Goal: Use online tool/utility: Utilize a website feature to perform a specific function

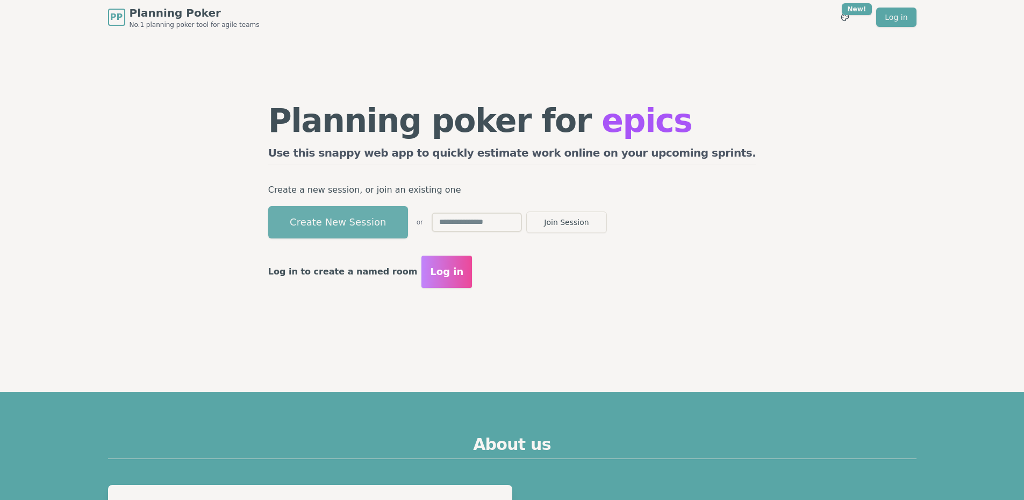
click at [344, 211] on button "Create New Session" at bounding box center [338, 222] width 140 height 32
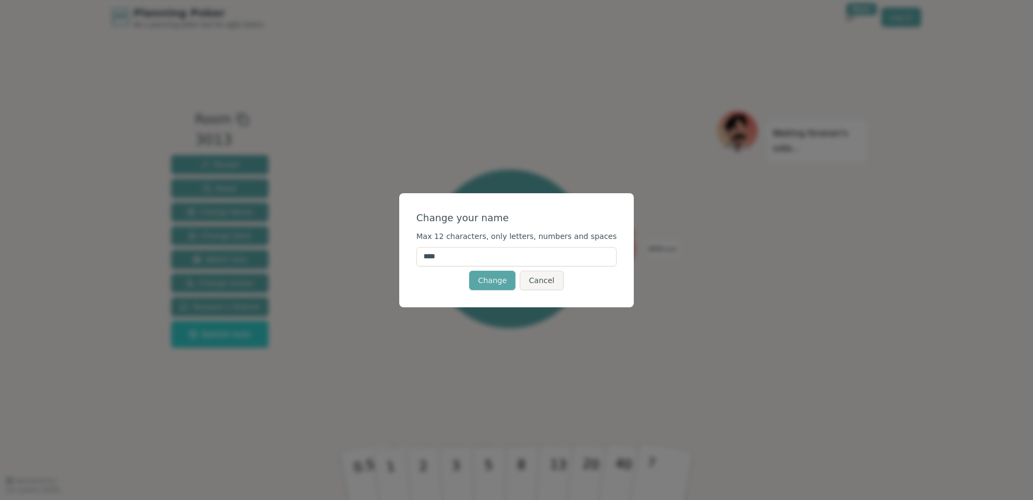
click at [147, 353] on div "Change your name Max 12 characters, only letters, numbers and spaces **** Chang…" at bounding box center [516, 250] width 1033 height 500
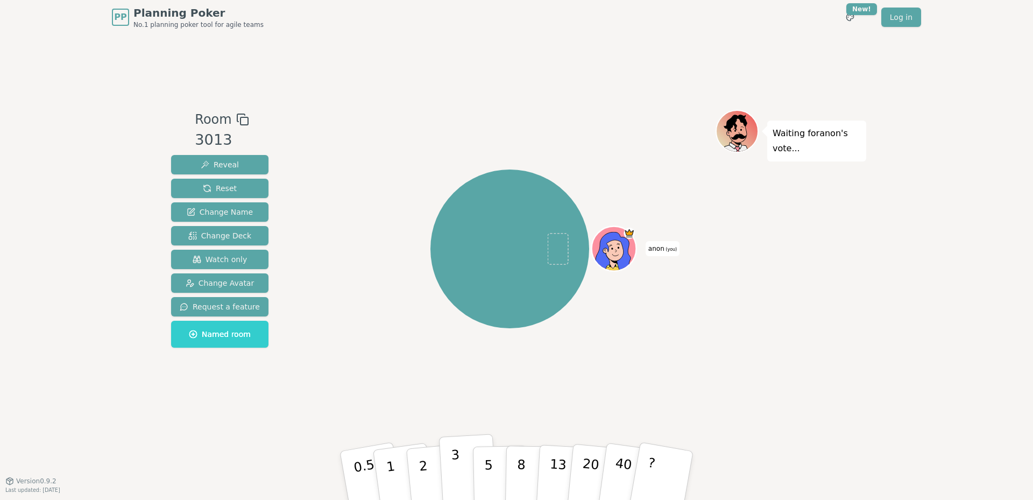
click at [452, 460] on p "3" at bounding box center [457, 476] width 12 height 59
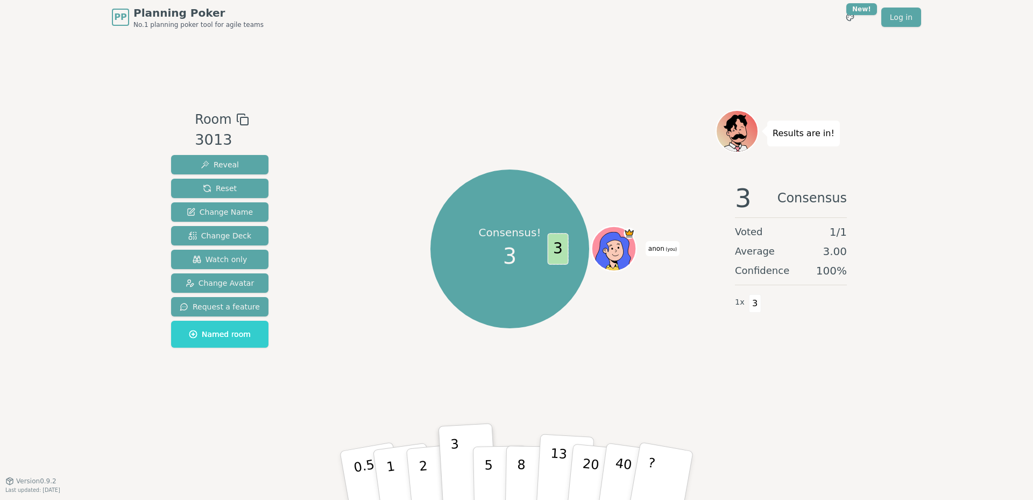
click at [565, 461] on button "13" at bounding box center [565, 475] width 59 height 84
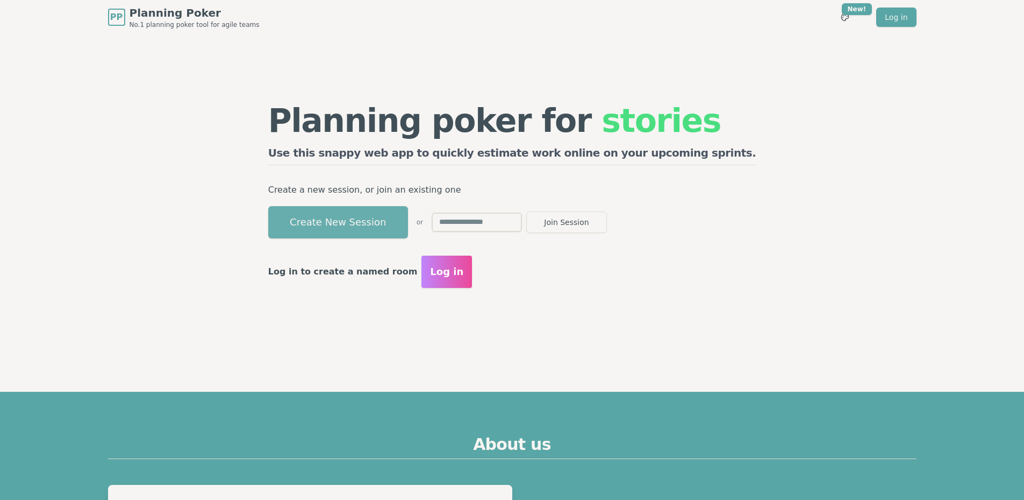
click at [393, 217] on button "Create New Session" at bounding box center [338, 222] width 140 height 32
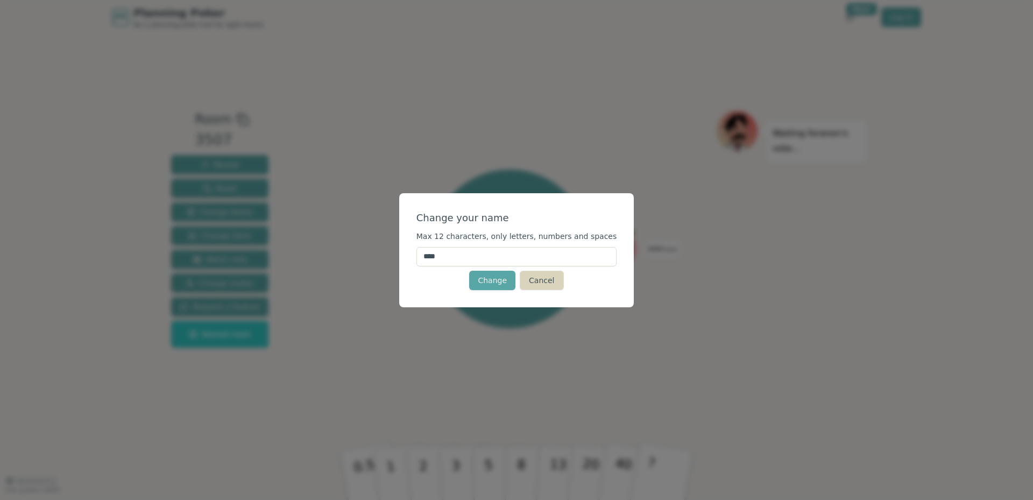
click at [535, 277] on button "Cancel" at bounding box center [541, 279] width 44 height 19
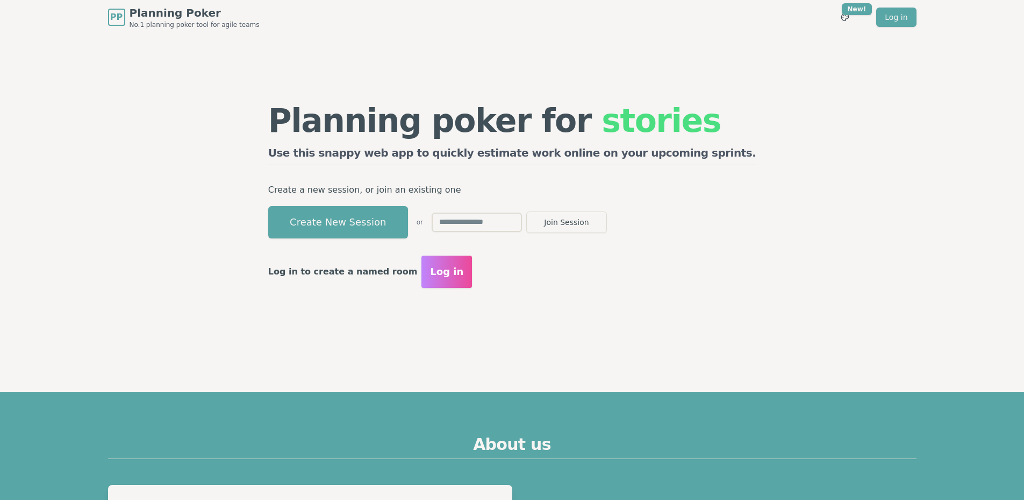
drag, startPoint x: 357, startPoint y: 216, endPoint x: 211, endPoint y: 211, distance: 146.4
click at [211, 211] on div "Planning poker for stories Use this snappy web app to quickly estimate work onl…" at bounding box center [512, 195] width 826 height 323
click at [210, 294] on div "Planning poker for stories Use this snappy web app to quickly estimate work onl…" at bounding box center [512, 195] width 826 height 323
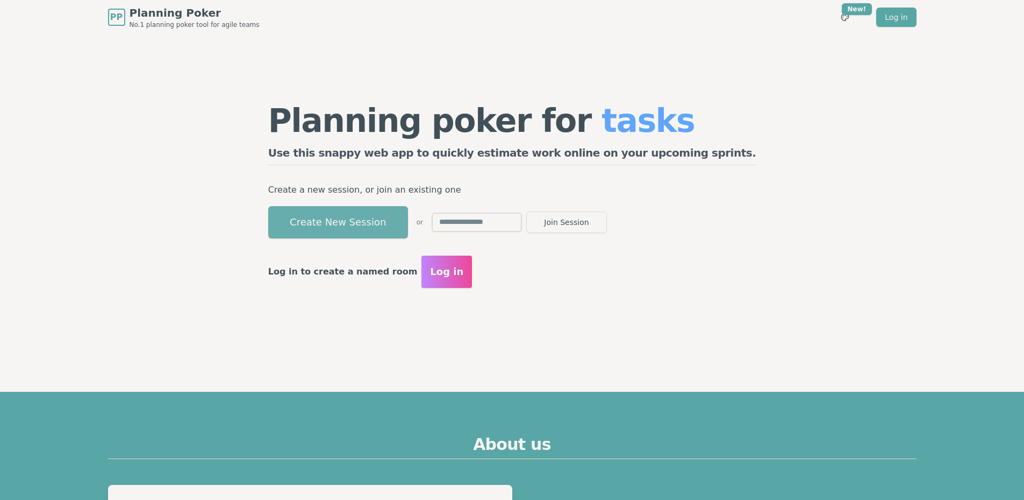
click at [408, 218] on button "Create New Session" at bounding box center [338, 222] width 140 height 32
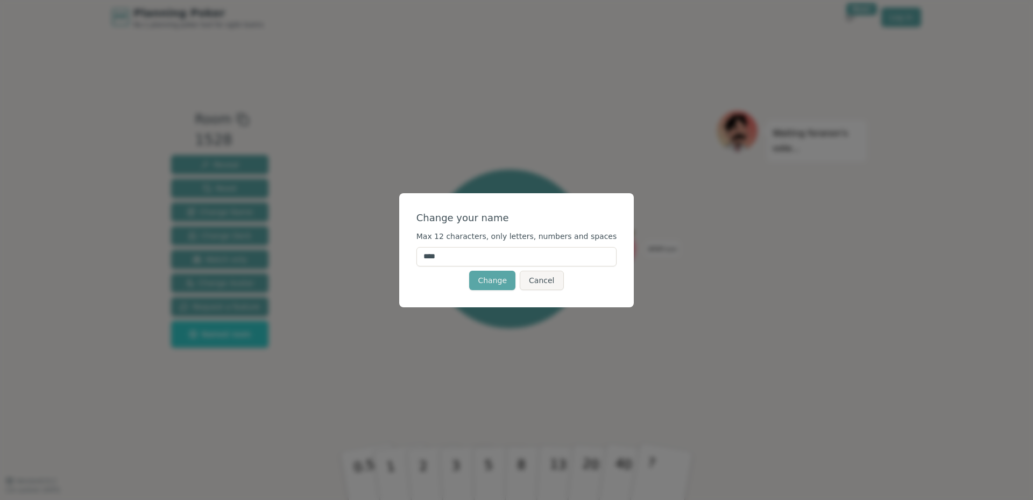
click at [517, 282] on div "Change Cancel" at bounding box center [516, 279] width 201 height 19
click at [503, 284] on button "Change" at bounding box center [492, 279] width 46 height 19
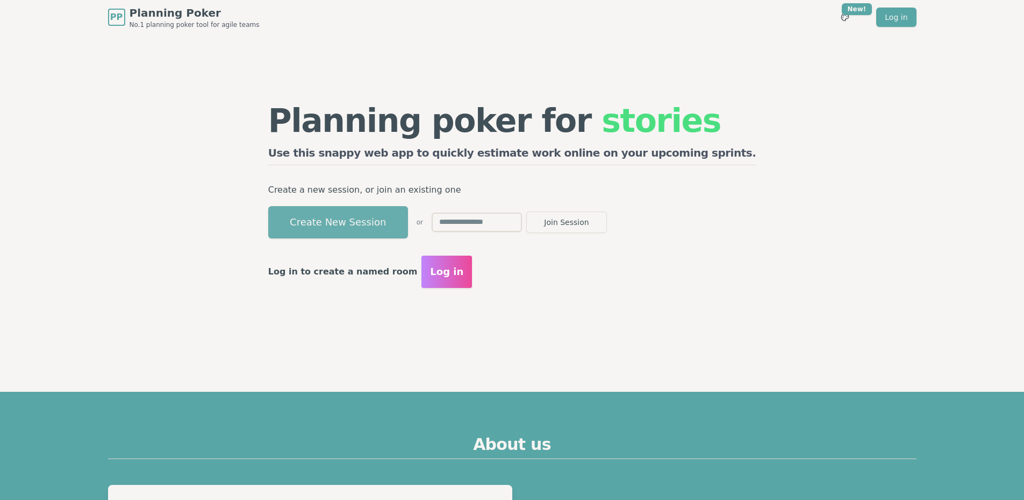
click at [344, 213] on button "Create New Session" at bounding box center [338, 222] width 140 height 32
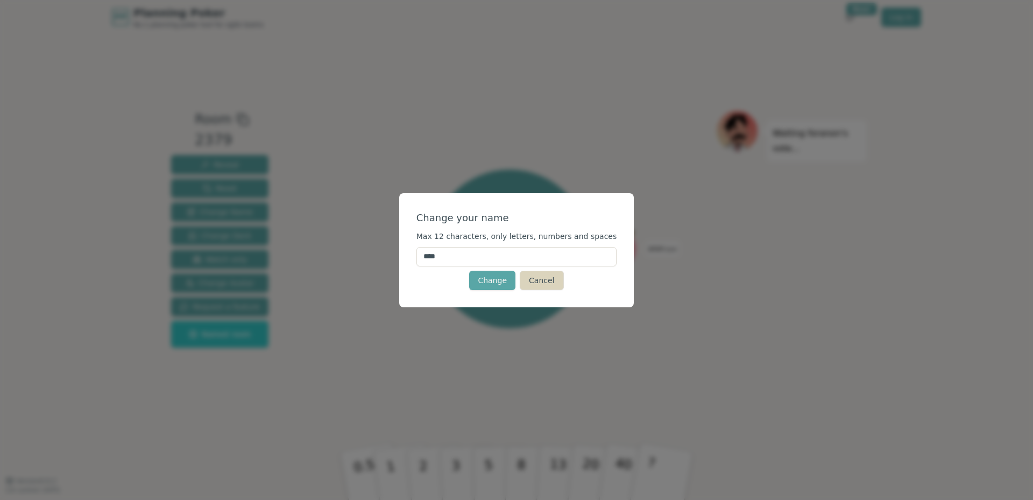
click at [547, 275] on button "Cancel" at bounding box center [541, 279] width 44 height 19
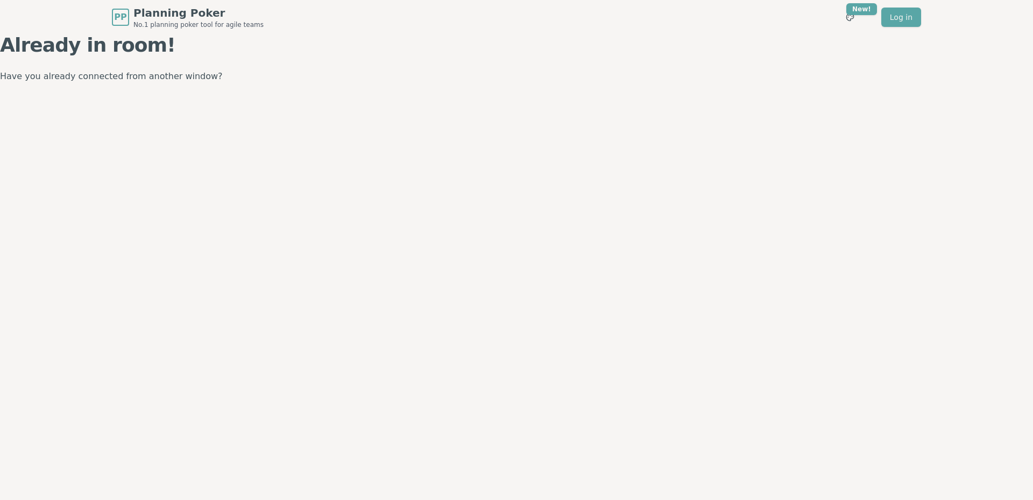
click at [133, 173] on div "PP Planning Poker No.1 planning poker tool for agile teams Toggle theme New! Lo…" at bounding box center [516, 250] width 1033 height 500
click at [223, 109] on div "PP Planning Poker No.1 planning poker tool for agile teams Toggle theme New! Lo…" at bounding box center [516, 250] width 1033 height 500
